Goal: Register for event/course

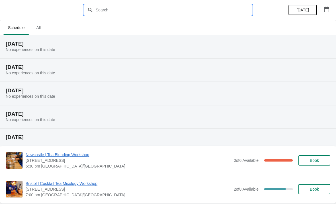
click at [196, 5] on input "text" at bounding box center [173, 10] width 157 height 10
type input "[GEOGRAPHIC_DATA]"
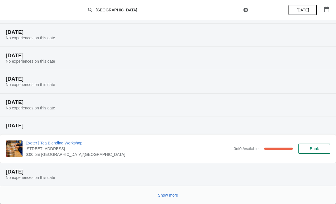
scroll to position [58, 0]
click at [173, 194] on span "Show more" at bounding box center [168, 195] width 20 height 5
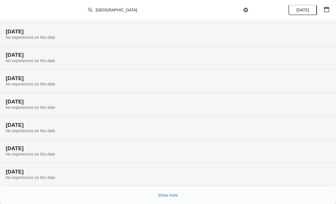
scroll to position [245, 0]
click at [174, 194] on span "Show more" at bounding box center [168, 195] width 20 height 5
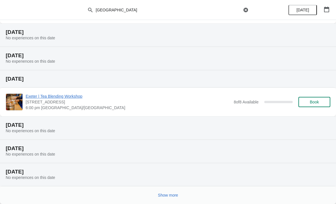
scroll to position [477, 0]
click at [161, 194] on span "Show more" at bounding box center [168, 195] width 20 height 5
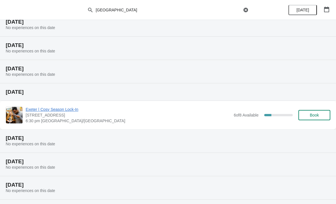
scroll to position [576, 0]
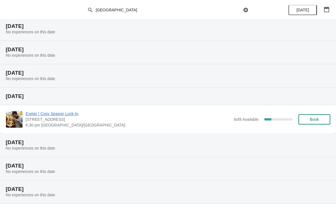
click at [63, 120] on span "[STREET_ADDRESS]" at bounding box center [128, 119] width 205 height 6
click at [69, 112] on span "Exeter | Cosy Season Lock-In" at bounding box center [128, 114] width 205 height 6
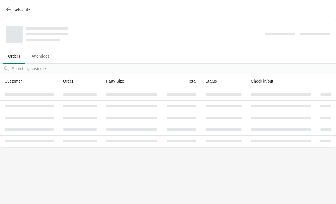
scroll to position [0, 0]
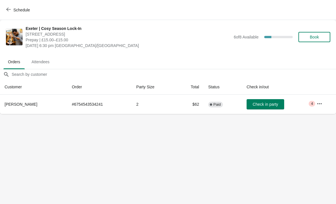
click at [321, 104] on icon "button" at bounding box center [320, 104] width 6 height 6
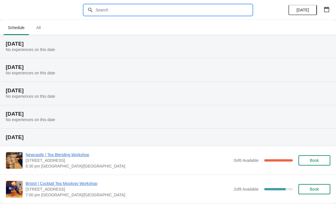
click at [138, 11] on input "text" at bounding box center [173, 10] width 157 height 10
type input "[GEOGRAPHIC_DATA]"
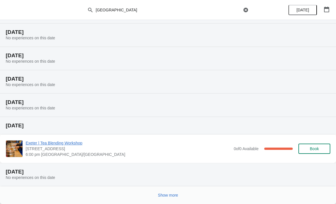
scroll to position [58, 0]
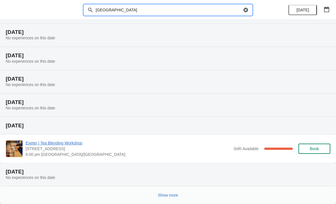
click at [175, 194] on span "Show more" at bounding box center [168, 195] width 20 height 5
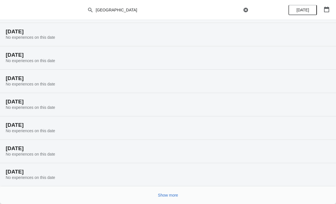
scroll to position [245, 0]
click at [169, 195] on span "Show more" at bounding box center [168, 195] width 20 height 5
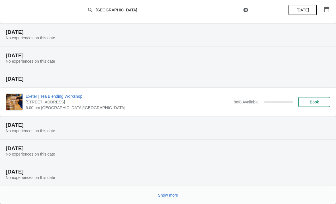
scroll to position [477, 0]
click at [171, 195] on span "Show more" at bounding box center [168, 195] width 20 height 5
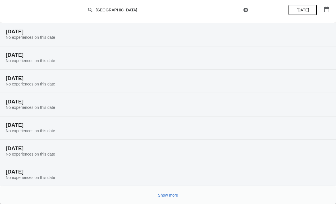
scroll to position [687, 0]
click at [168, 193] on span "Show more" at bounding box center [168, 195] width 20 height 5
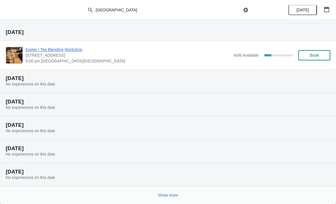
scroll to position [896, 0]
click at [168, 199] on button "Show more" at bounding box center [168, 195] width 25 height 10
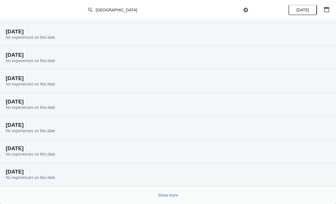
scroll to position [1083, 0]
click at [176, 196] on span "Show more" at bounding box center [168, 195] width 20 height 5
click at [171, 197] on span "Show more" at bounding box center [168, 195] width 20 height 5
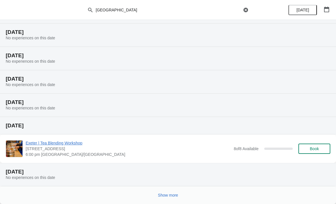
scroll to position [1502, 0]
click at [174, 194] on span "Show more" at bounding box center [168, 195] width 20 height 5
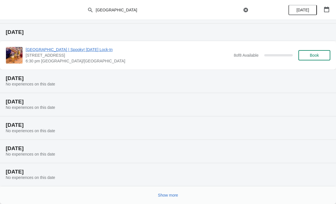
scroll to position [1712, 0]
click at [168, 196] on span "Show more" at bounding box center [168, 195] width 20 height 5
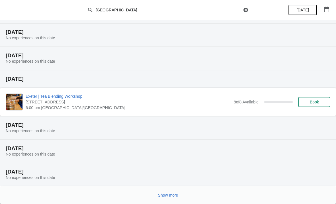
scroll to position [1921, 0]
click at [173, 194] on span "Show more" at bounding box center [168, 195] width 20 height 5
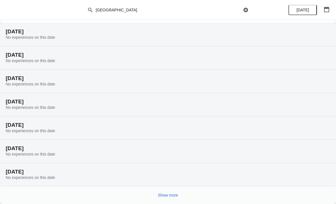
scroll to position [2131, 0]
click at [170, 196] on span "Show more" at bounding box center [168, 195] width 20 height 5
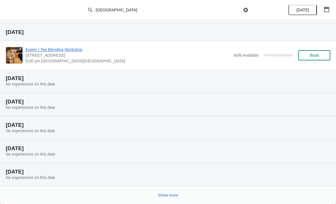
scroll to position [2340, 0]
click at [171, 193] on span "Show more" at bounding box center [168, 195] width 20 height 5
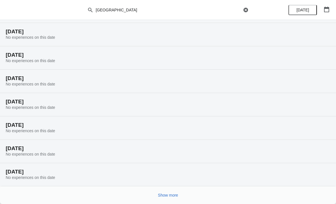
scroll to position [2527, 0]
click at [171, 197] on span "Show more" at bounding box center [168, 195] width 20 height 5
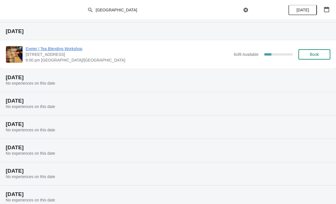
scroll to position [901, 0]
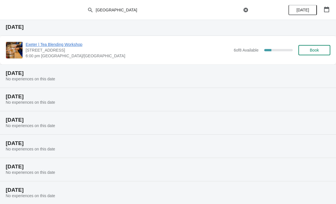
click at [72, 45] on span "Exeter | Tea Blending Workshop" at bounding box center [128, 45] width 205 height 6
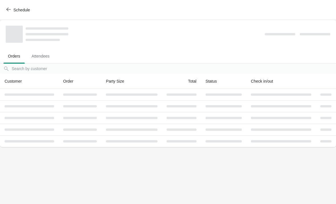
scroll to position [0, 0]
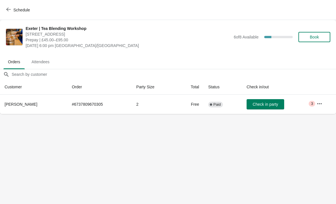
click at [322, 105] on icon "button" at bounding box center [320, 104] width 6 height 6
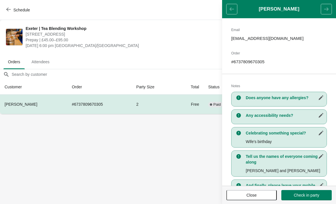
scroll to position [63, 0]
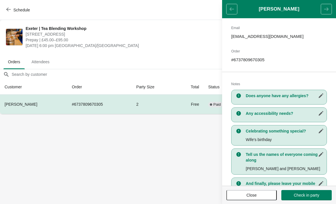
click at [258, 193] on span "Close" at bounding box center [251, 195] width 40 height 5
